Goal: Task Accomplishment & Management: Complete application form

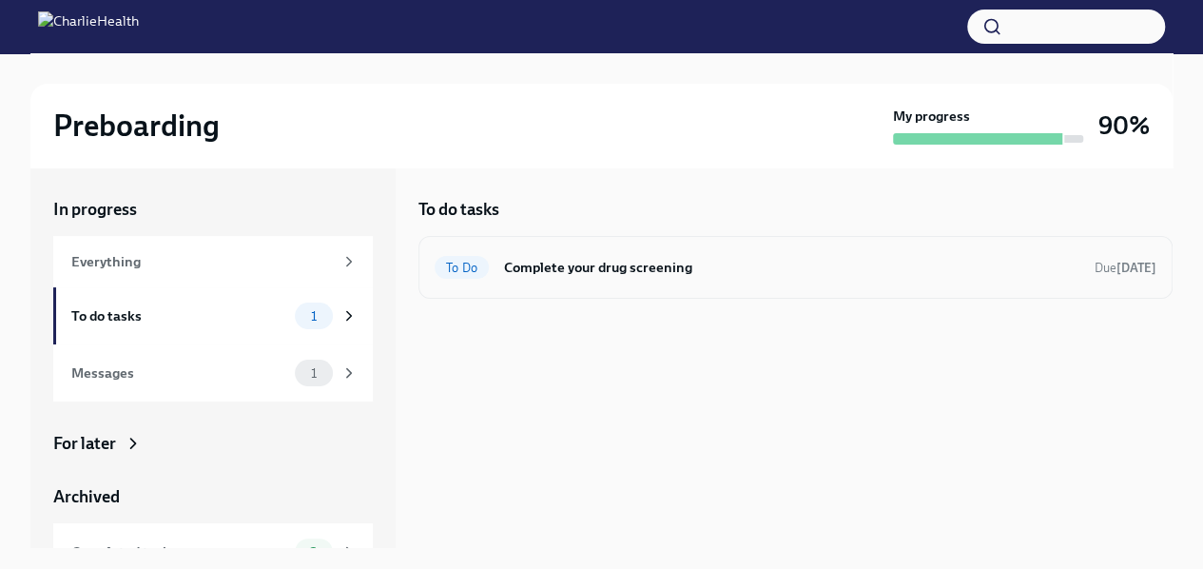
click at [636, 269] on h6 "Complete your drug screening" at bounding box center [792, 267] width 576 height 21
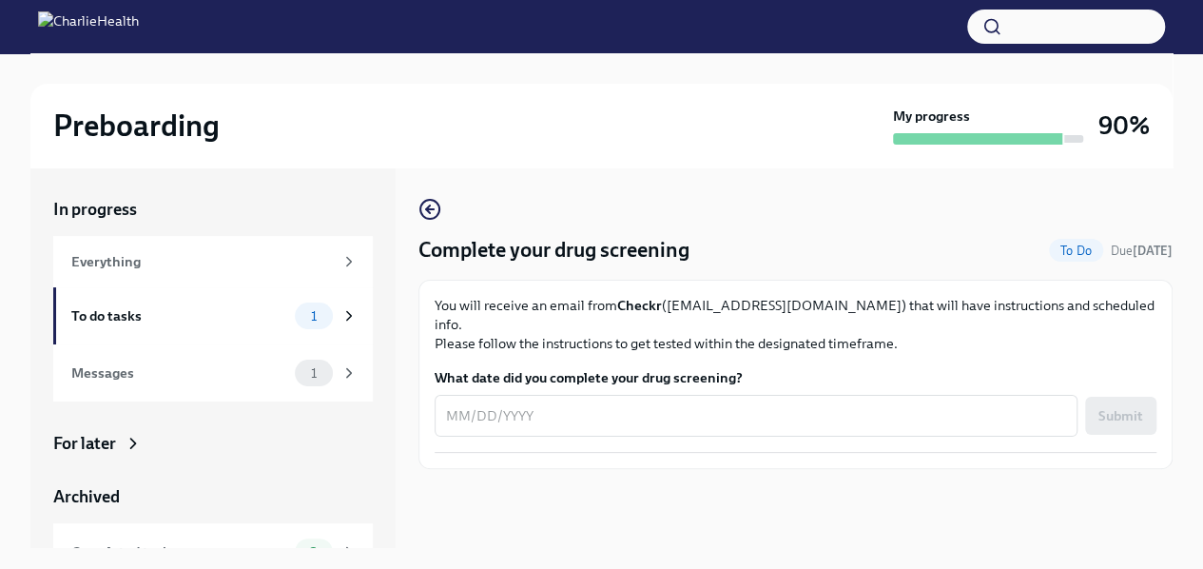
scroll to position [32, 0]
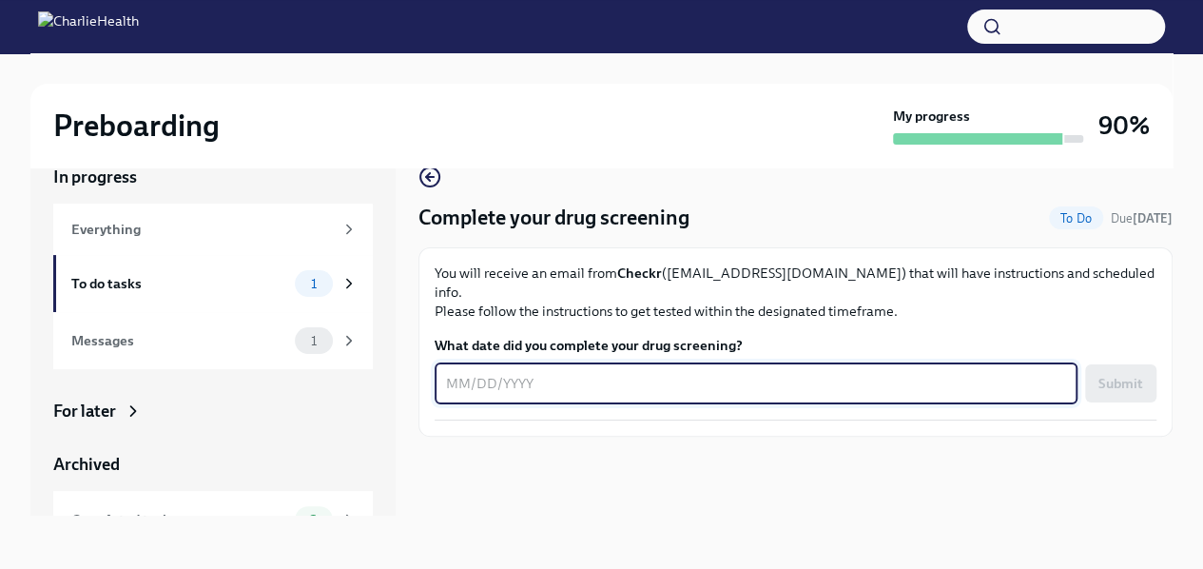
click at [504, 372] on textarea "What date did you complete your drug screening?" at bounding box center [756, 383] width 620 height 23
type textarea "[DATE]"
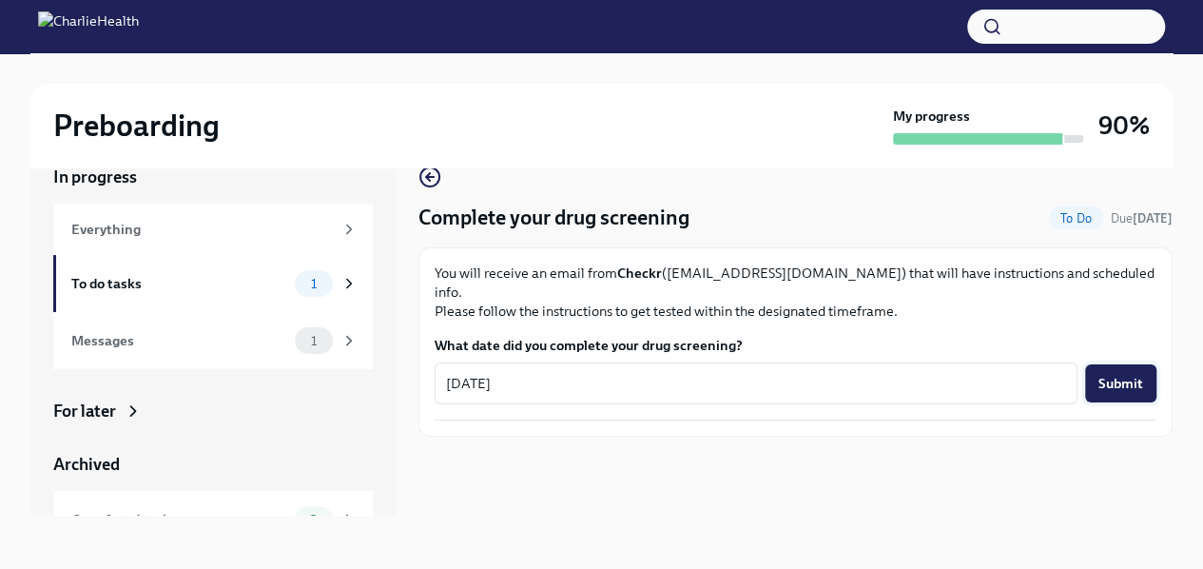
click at [1126, 374] on span "Submit" at bounding box center [1121, 383] width 45 height 19
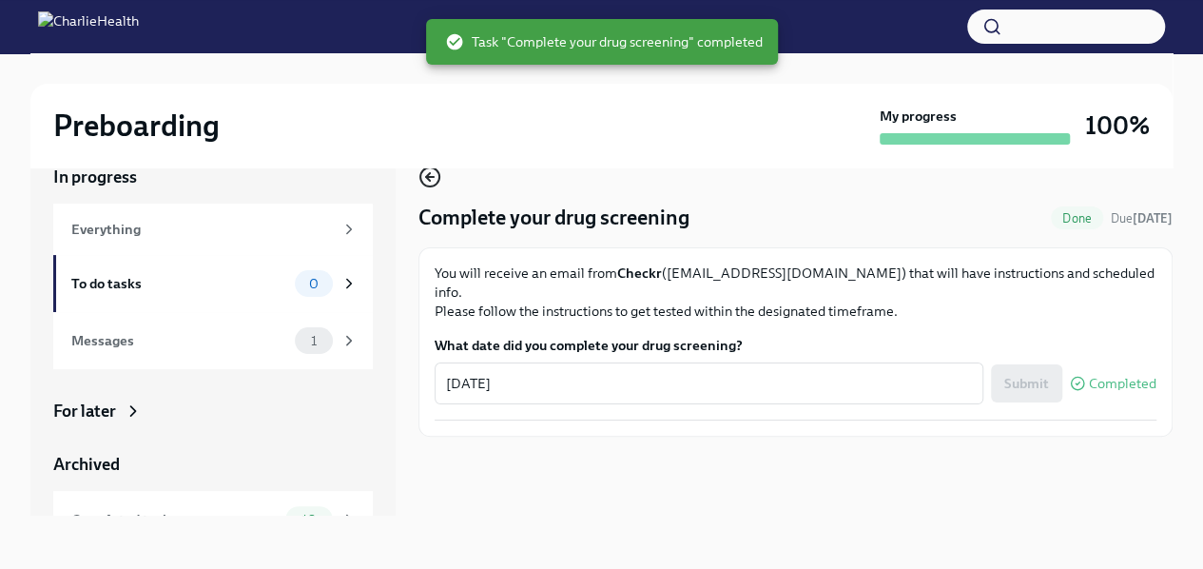
click at [421, 167] on icon "button" at bounding box center [430, 177] width 23 height 23
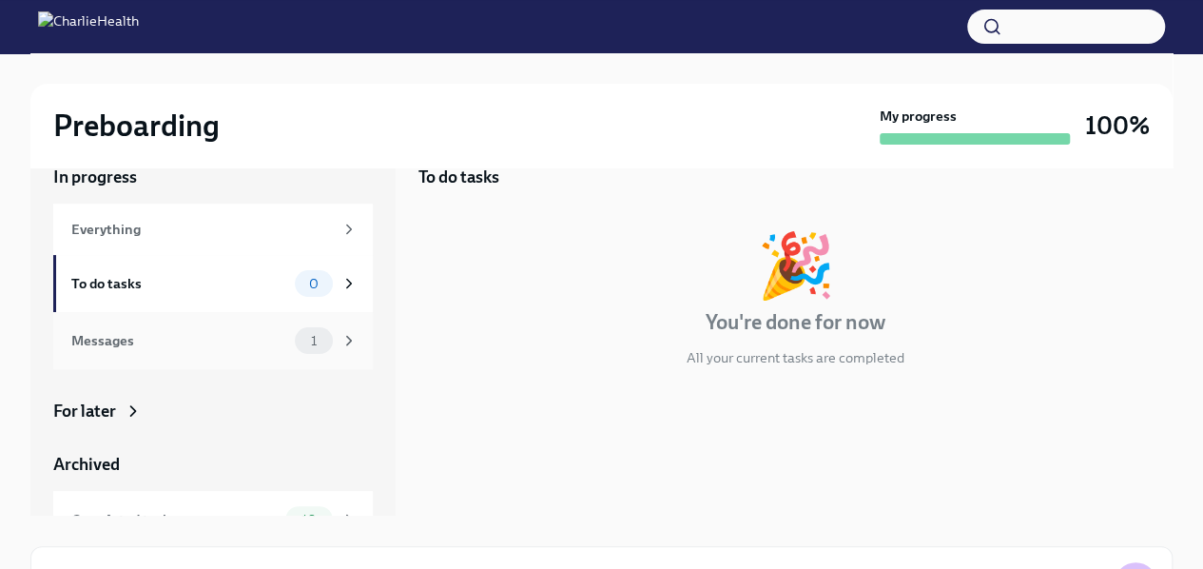
click at [219, 344] on div "Messages" at bounding box center [179, 340] width 216 height 21
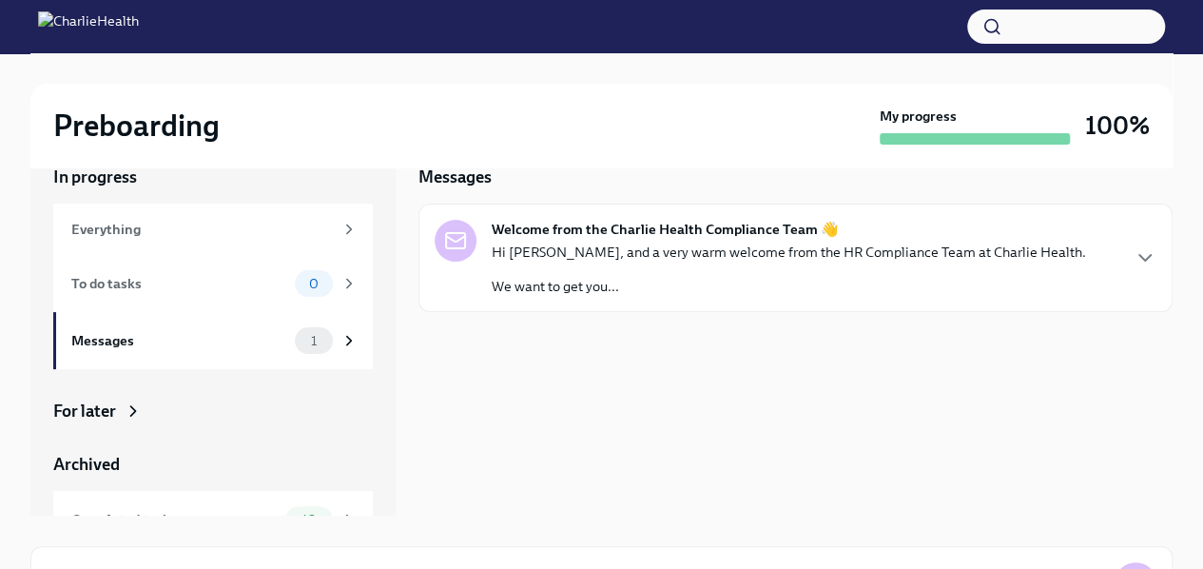
click at [749, 290] on p "We want to get you..." at bounding box center [789, 286] width 595 height 19
